Goal: Navigation & Orientation: Understand site structure

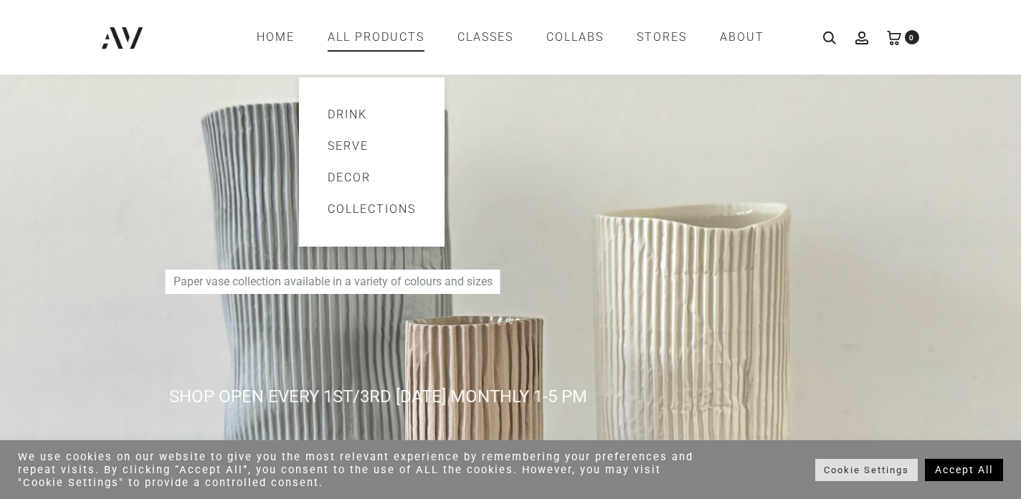
click at [361, 47] on link "All products" at bounding box center [376, 37] width 97 height 24
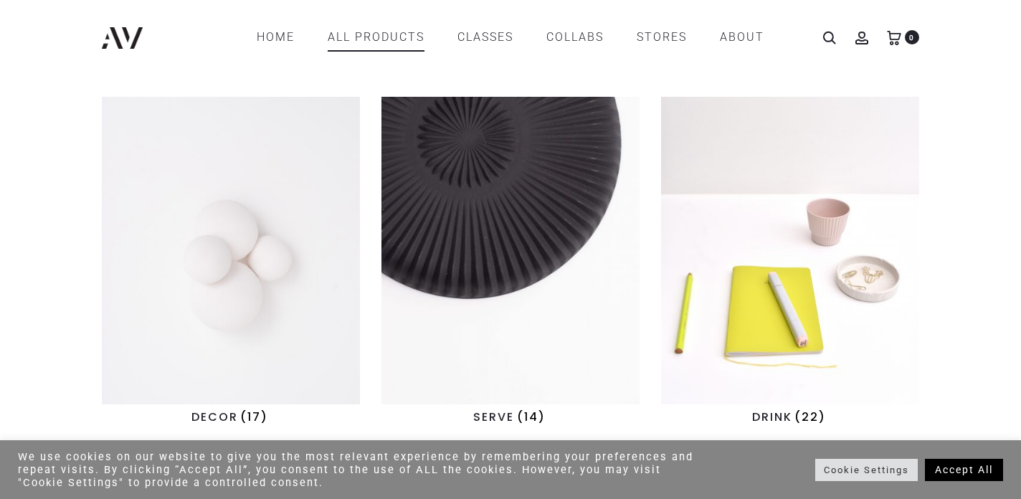
scroll to position [350, 0]
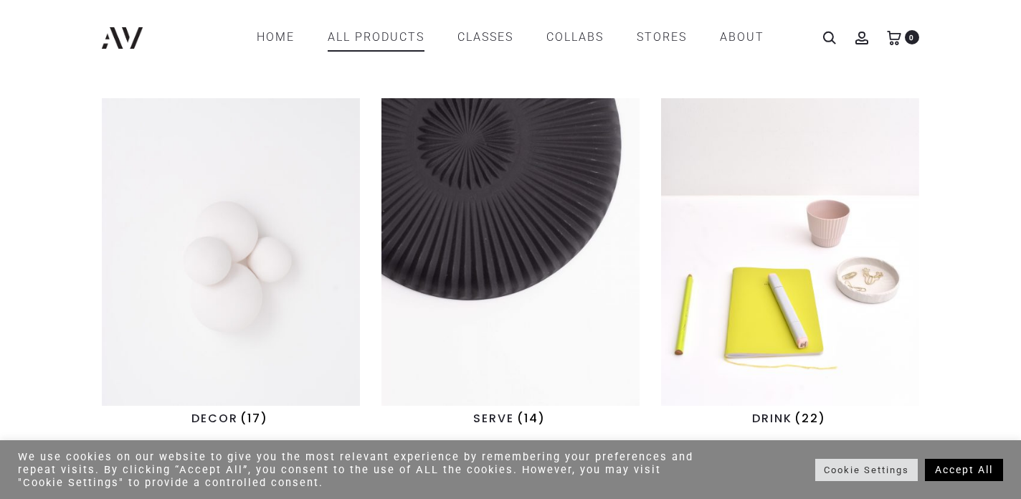
click at [512, 193] on img "Visit product category SERVE" at bounding box center [511, 252] width 258 height 308
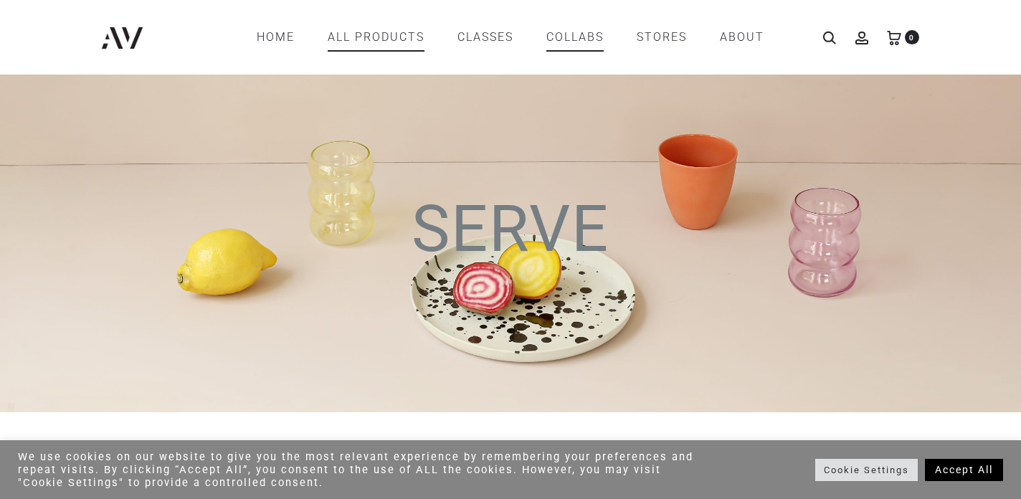
click at [585, 39] on link "COLLABS" at bounding box center [575, 37] width 57 height 24
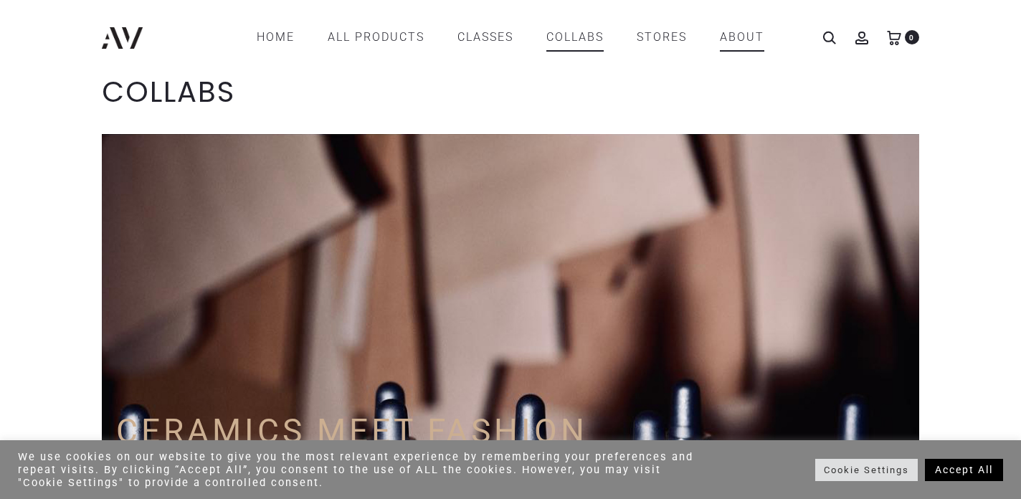
click at [762, 36] on link "ABOUT" at bounding box center [742, 37] width 44 height 24
